Goal: Check status

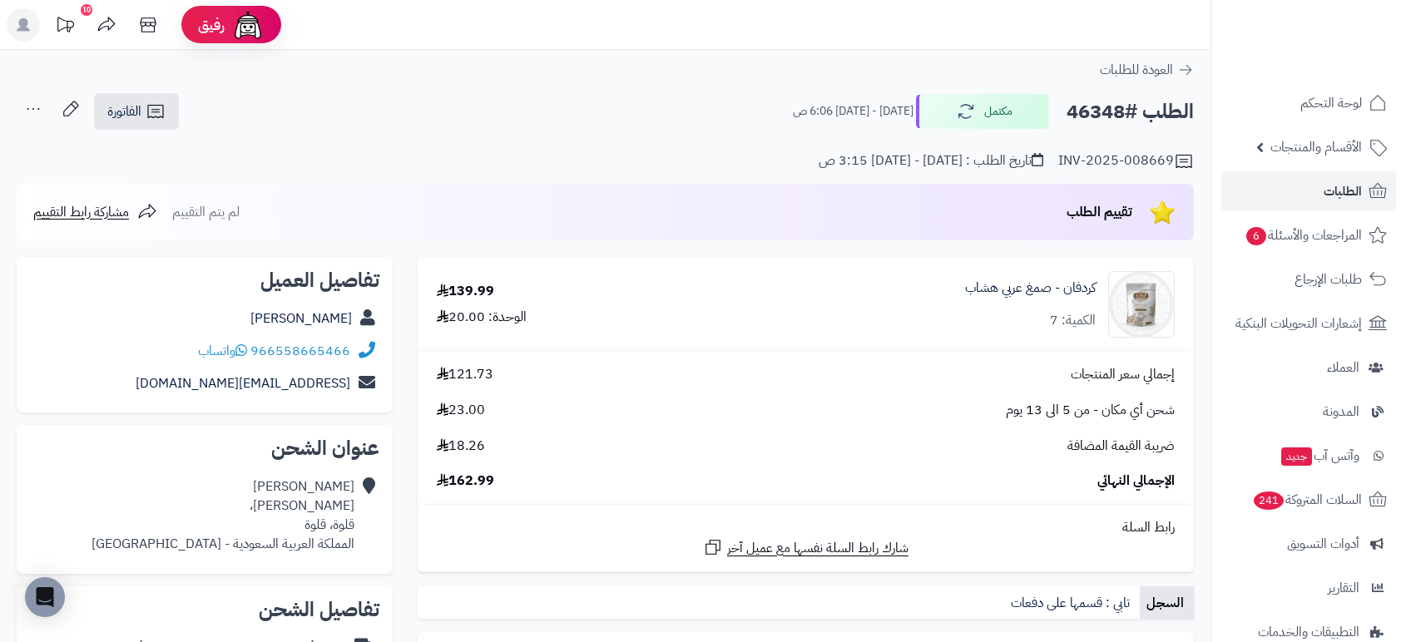
scroll to position [255, 0]
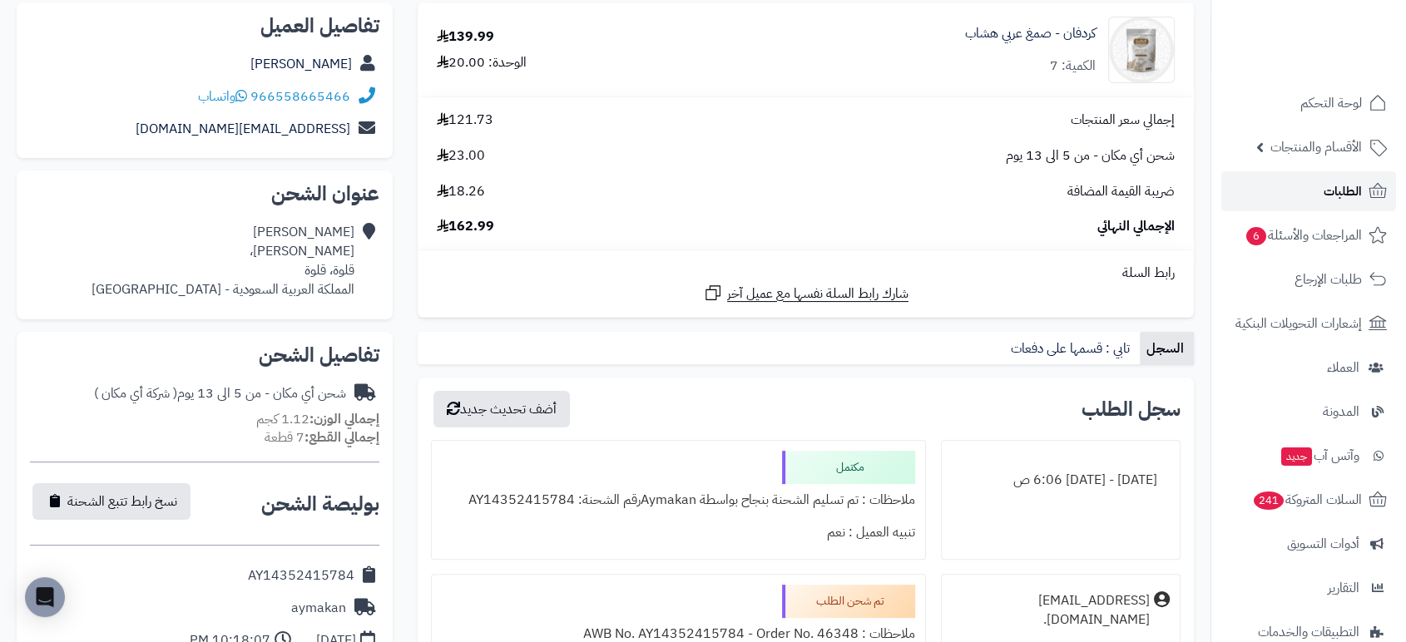
click at [1350, 191] on span "الطلبات" at bounding box center [1343, 191] width 38 height 23
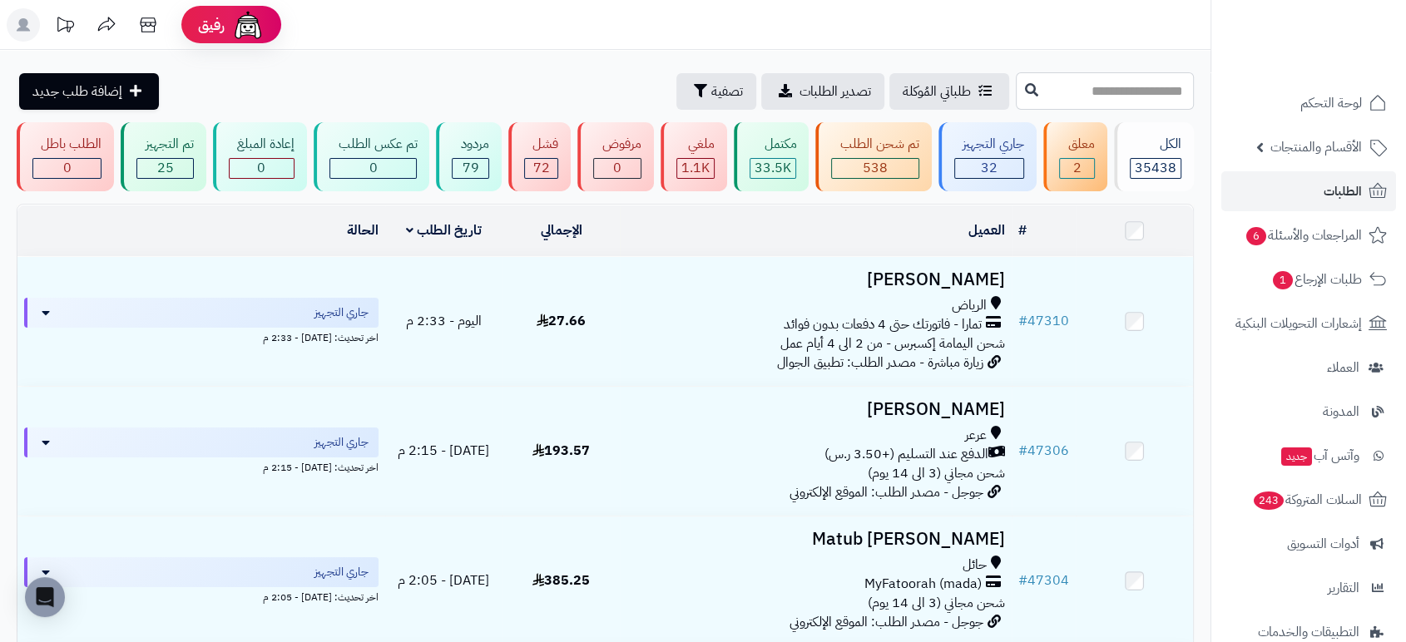
click at [1118, 95] on input "text" at bounding box center [1105, 90] width 178 height 37
type input "*****"
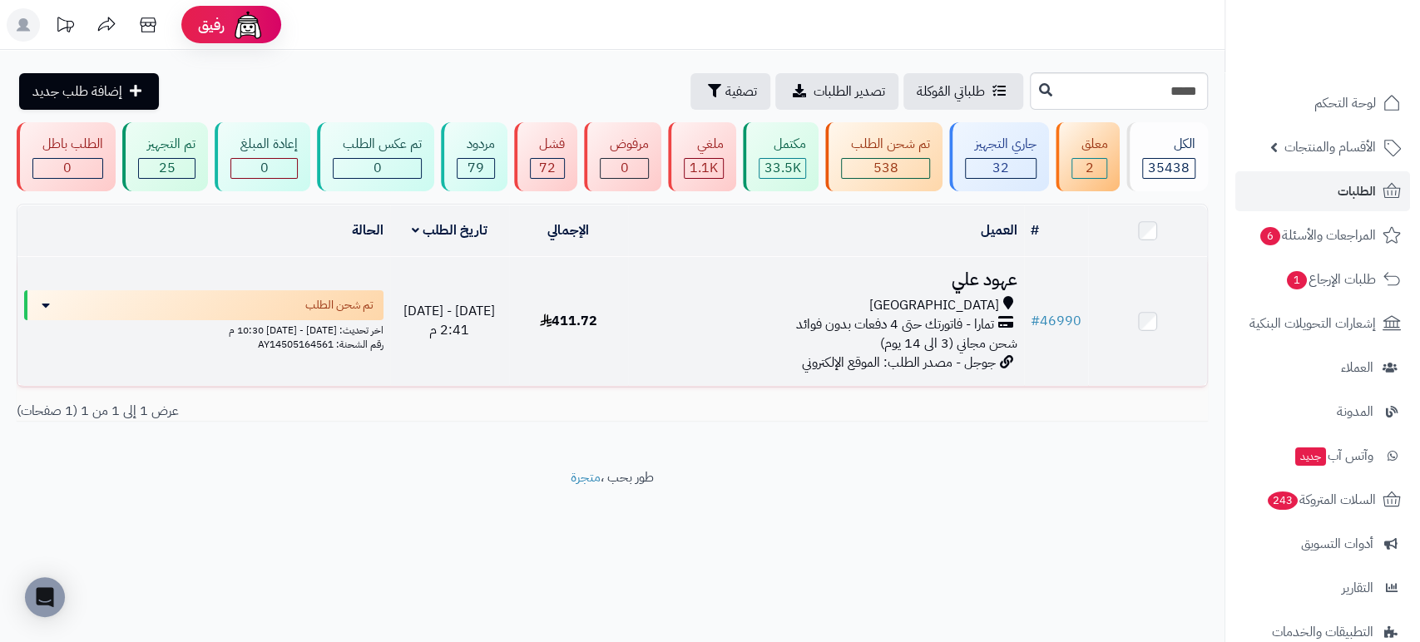
click at [998, 279] on h3 "عهود علي" at bounding box center [826, 279] width 383 height 19
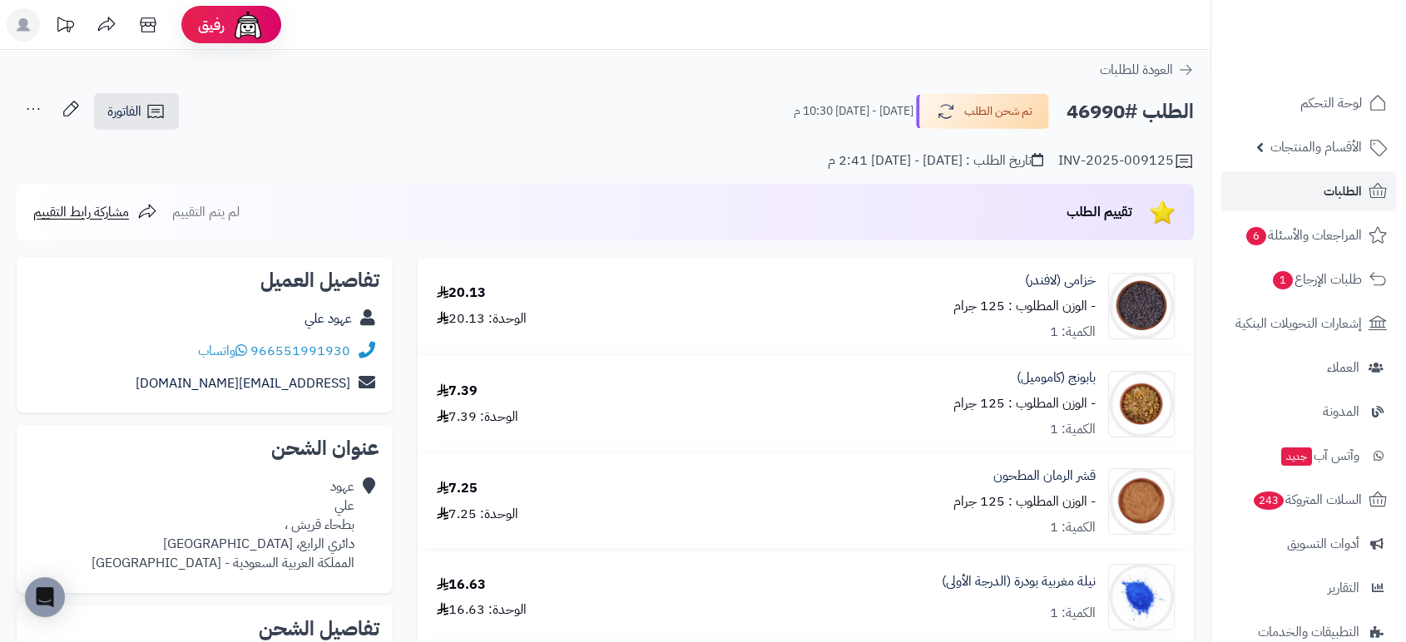
scroll to position [562, 0]
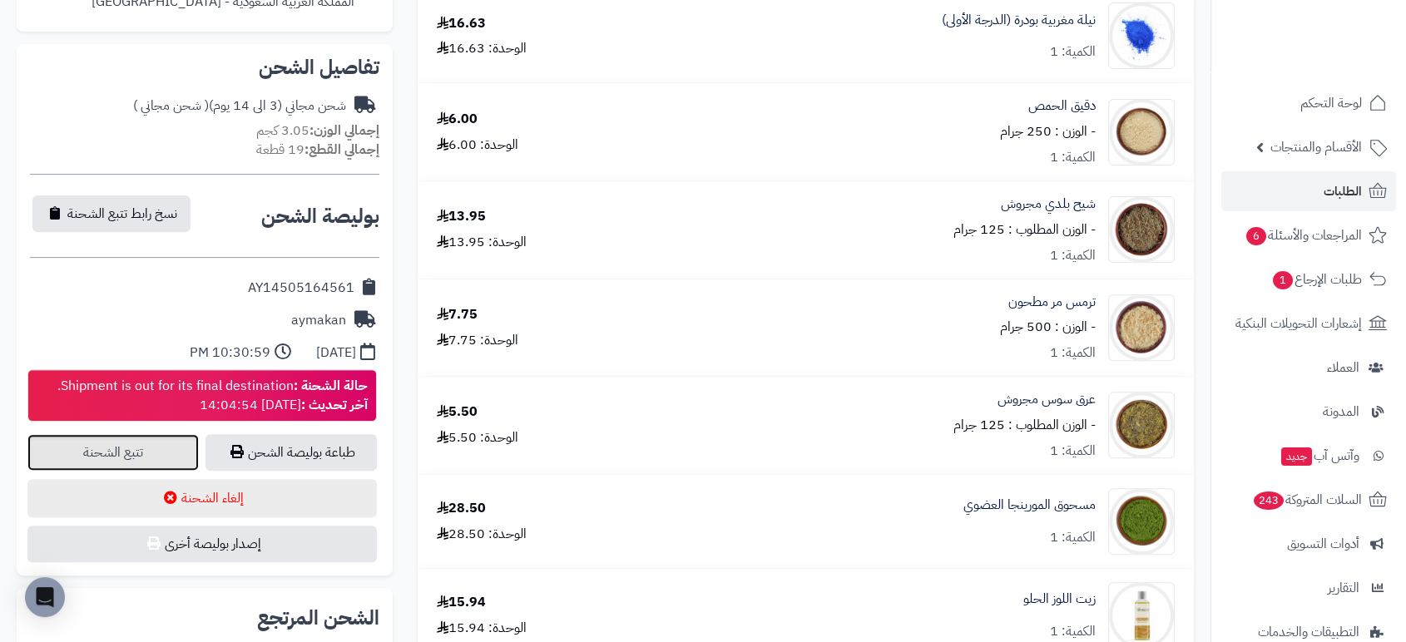
click at [132, 439] on link "تتبع الشحنة" at bounding box center [112, 452] width 171 height 37
